Goal: Task Accomplishment & Management: Complete application form

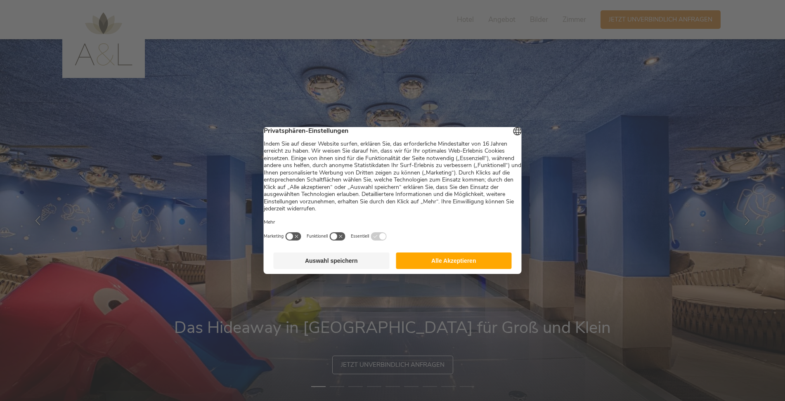
click at [465, 267] on button "Alle Akzeptieren" at bounding box center [454, 261] width 116 height 17
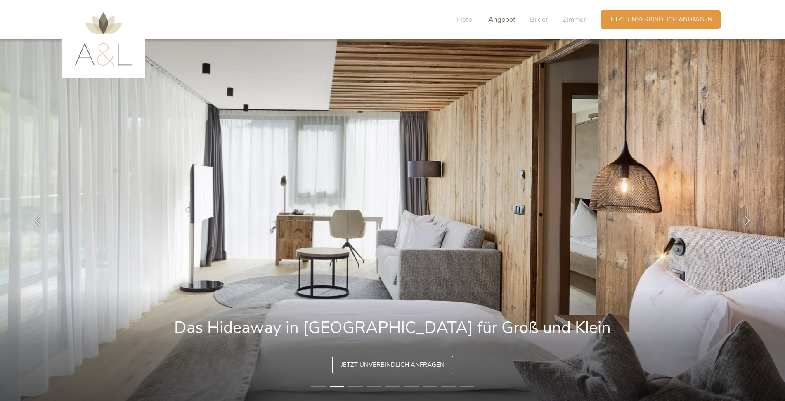
click at [501, 21] on span "Angebot" at bounding box center [501, 19] width 27 height 9
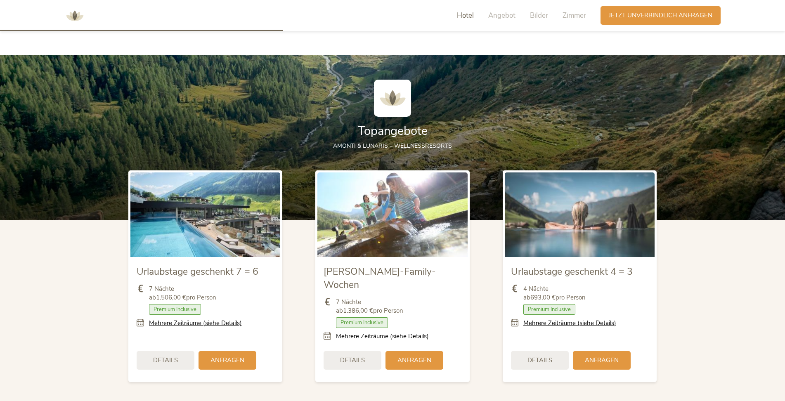
scroll to position [920, 0]
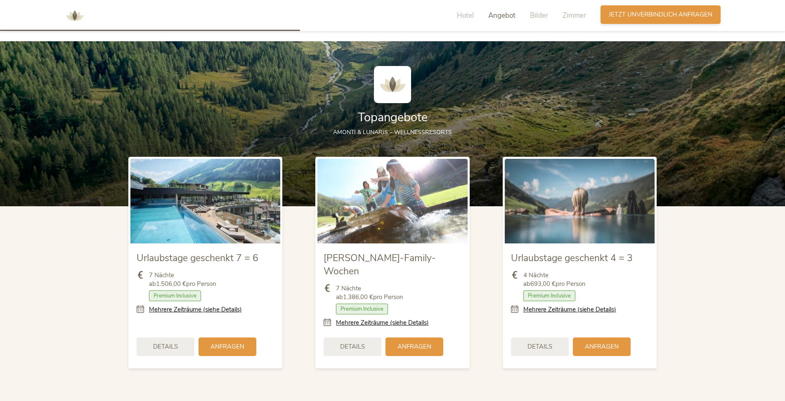
click at [646, 17] on span "Jetzt unverbindlich anfragen" at bounding box center [661, 14] width 104 height 9
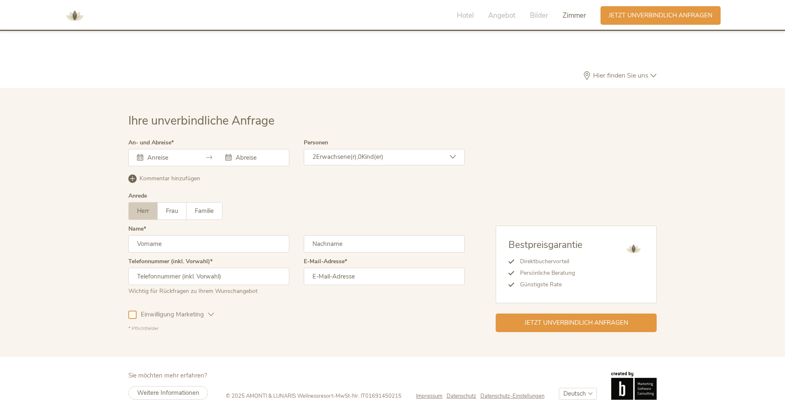
scroll to position [2075, 0]
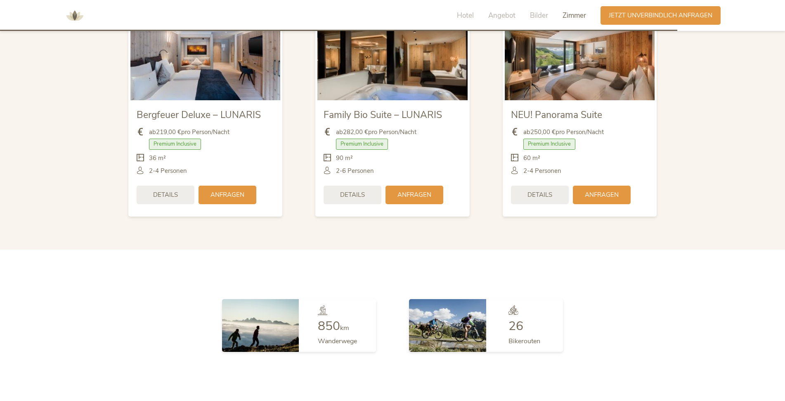
click at [650, 12] on span "Jetzt unverbindlich anfragen" at bounding box center [661, 15] width 104 height 9
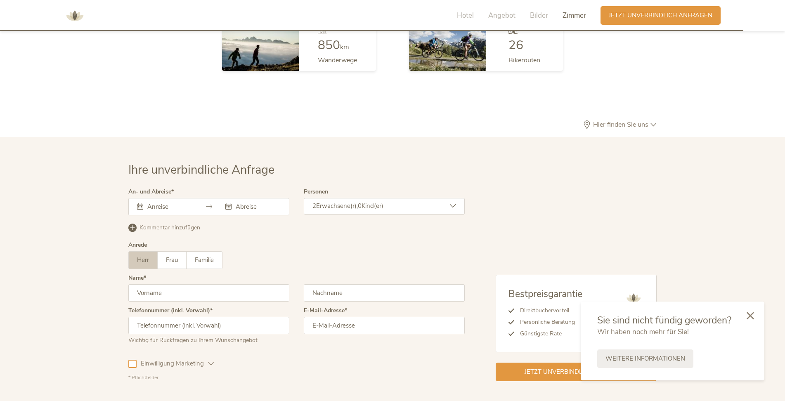
scroll to position [2405, 0]
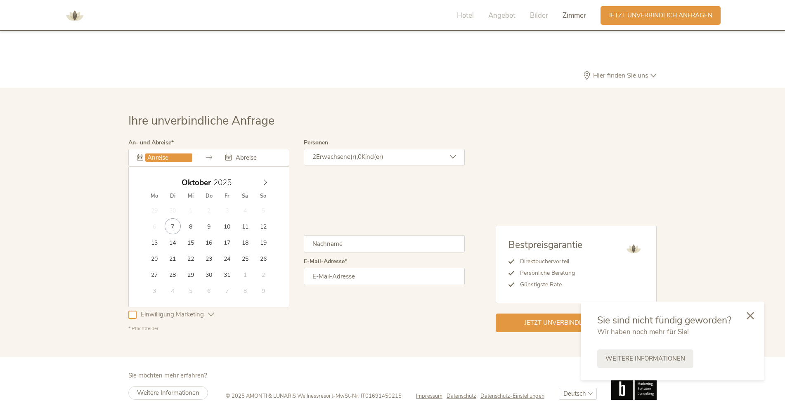
click at [161, 154] on input "text" at bounding box center [168, 158] width 47 height 8
type input "28.10.2025"
click at [266, 180] on icon at bounding box center [265, 183] width 6 height 6
type input "02.11.2025"
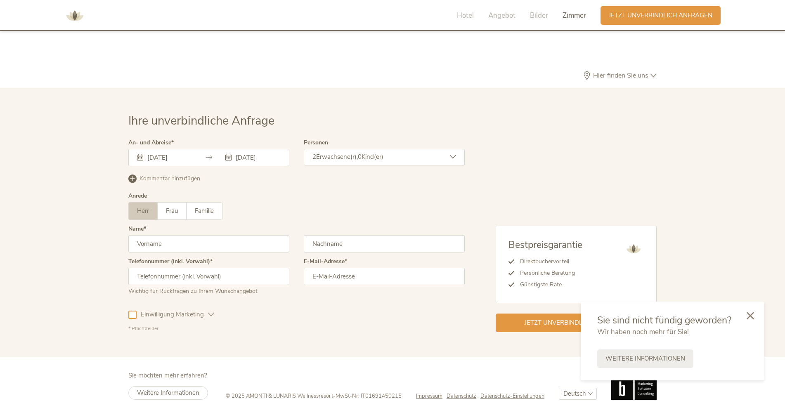
click at [340, 153] on span "Erwachsene(r)," at bounding box center [337, 157] width 42 height 8
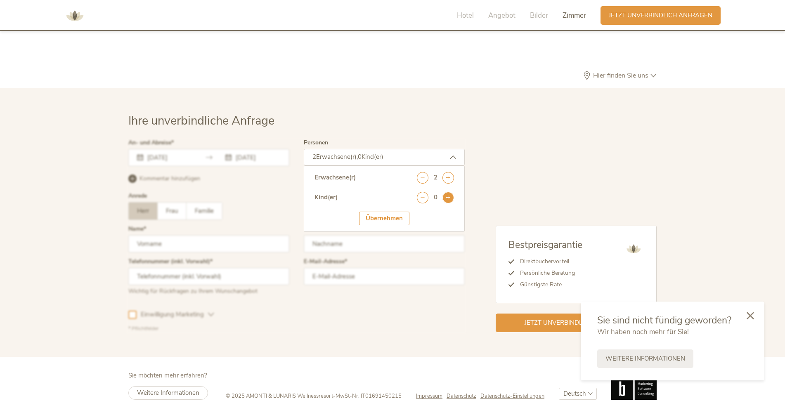
click at [446, 192] on icon at bounding box center [448, 198] width 12 height 12
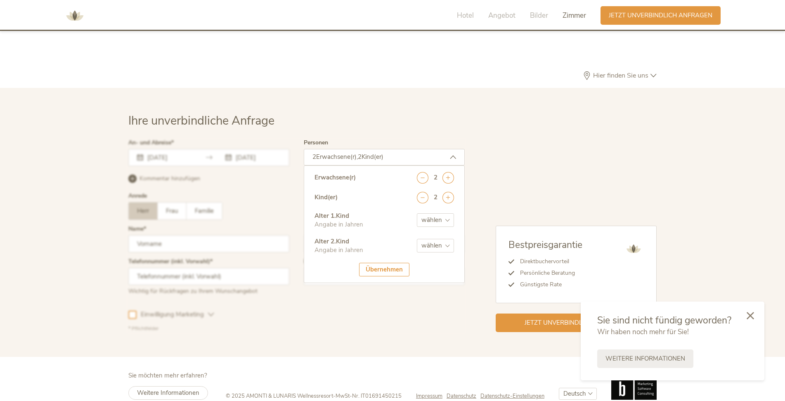
click at [433, 213] on select "wählen 0 1 2 3 4 5 6 7 8 9 10 11 12 13 14 15 16 17" at bounding box center [435, 220] width 37 height 14
select select "6"
click at [417, 213] on select "wählen 0 1 2 3 4 5 6 7 8 9 10 11 12 13 14 15 16 17" at bounding box center [435, 220] width 37 height 14
click at [426, 239] on select "wählen 0 1 2 3 4 5 6 7 8 9 10 11 12 13 14 15 16 17" at bounding box center [435, 246] width 37 height 14
select select "12"
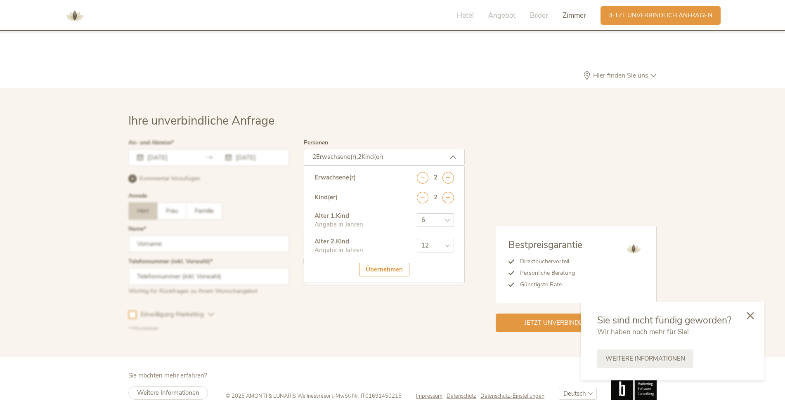
click at [417, 239] on select "wählen 0 1 2 3 4 5 6 7 8 9 10 11 12 13 14 15 16 17" at bounding box center [435, 246] width 37 height 14
click at [390, 263] on div "Übernehmen" at bounding box center [384, 270] width 50 height 14
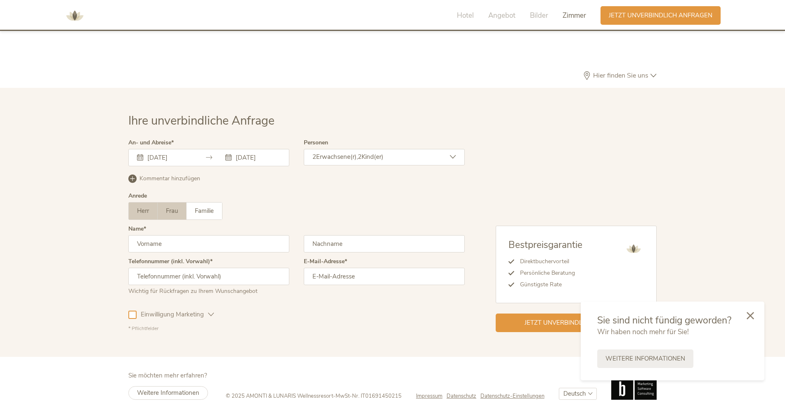
click at [168, 207] on span "Frau" at bounding box center [172, 211] width 12 height 8
click at [163, 235] on input "text" at bounding box center [208, 243] width 161 height 17
type input "Kristina"
type input "Funk"
type input "+4917632258658"
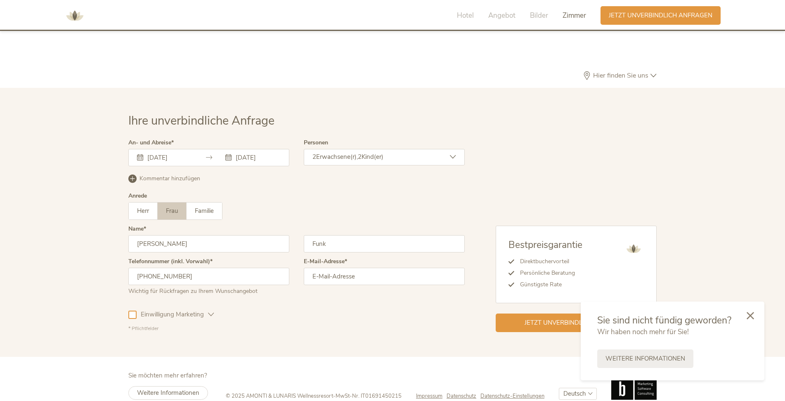
type input "tina.funk7@web.de"
click at [291, 306] on div "Einwilligung Marketing Einwilligung Profilierung" at bounding box center [296, 313] width 336 height 24
click at [559, 318] on span "Jetzt unverbindlich anfragen" at bounding box center [577, 322] width 104 height 9
